Goal: Register for event/course

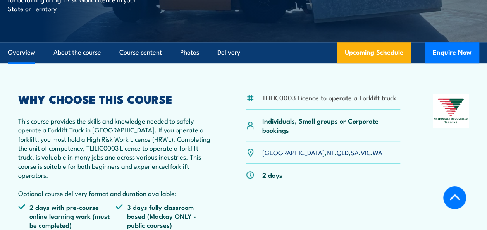
scroll to position [232, 0]
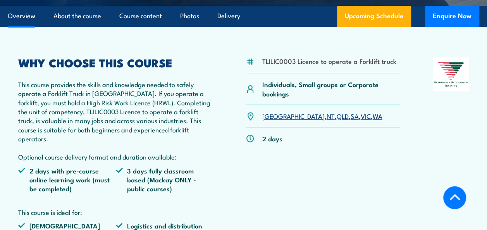
click at [372, 118] on link "WA" at bounding box center [377, 115] width 10 height 9
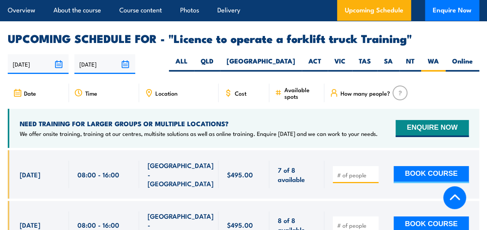
scroll to position [1276, 0]
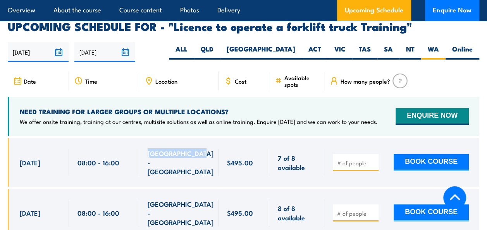
drag, startPoint x: 147, startPoint y: 137, endPoint x: 204, endPoint y: 138, distance: 57.7
click at [204, 138] on div "[GEOGRAPHIC_DATA] - [GEOGRAPHIC_DATA]" at bounding box center [178, 162] width 79 height 48
drag, startPoint x: 204, startPoint y: 138, endPoint x: 197, endPoint y: 138, distance: 7.8
copy span "[GEOGRAPHIC_DATA] - [GEOGRAPHIC_DATA]"
click at [183, 72] on div "Location" at bounding box center [178, 81] width 79 height 19
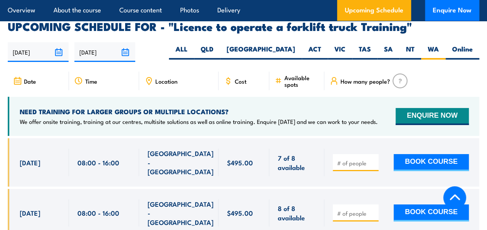
click at [155, 78] on span "Location" at bounding box center [166, 81] width 22 height 7
click at [145, 72] on div "Location" at bounding box center [178, 81] width 79 height 19
click at [151, 77] on icon at bounding box center [148, 81] width 9 height 9
click at [159, 78] on span "Location" at bounding box center [166, 81] width 22 height 7
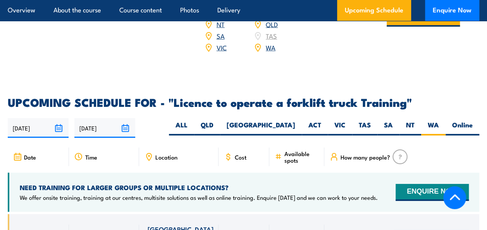
scroll to position [1199, 0]
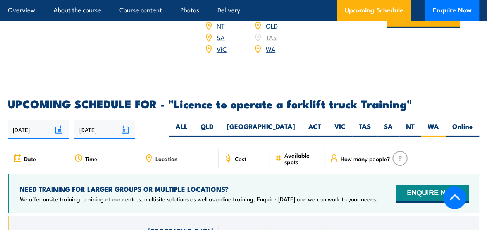
click at [30, 155] on span "Date" at bounding box center [30, 158] width 12 height 7
click at [20, 149] on div "Date" at bounding box center [38, 158] width 61 height 19
click at [19, 158] on icon at bounding box center [19, 158] width 0 height 0
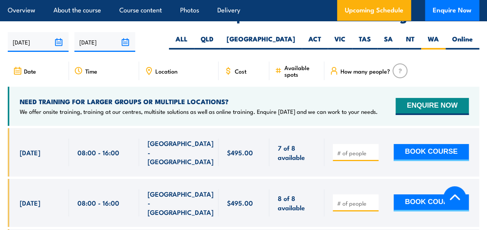
scroll to position [1238, 0]
